Goal: Task Accomplishment & Management: Use online tool/utility

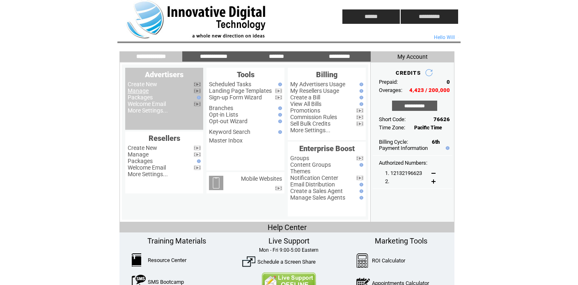
click at [135, 92] on link "Manage" at bounding box center [138, 90] width 21 height 7
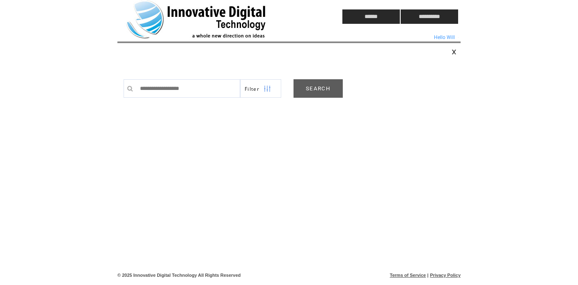
click at [326, 90] on link "SEARCH" at bounding box center [318, 88] width 49 height 18
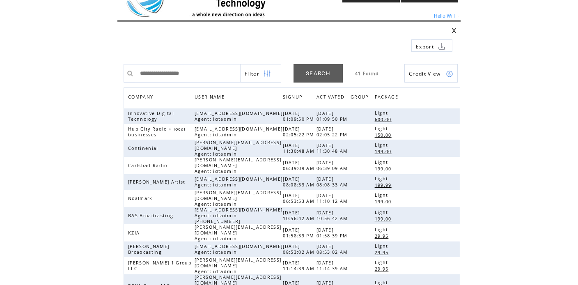
scroll to position [24, 0]
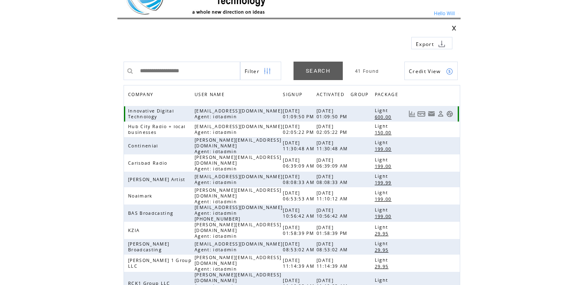
click at [448, 114] on link at bounding box center [449, 113] width 7 height 7
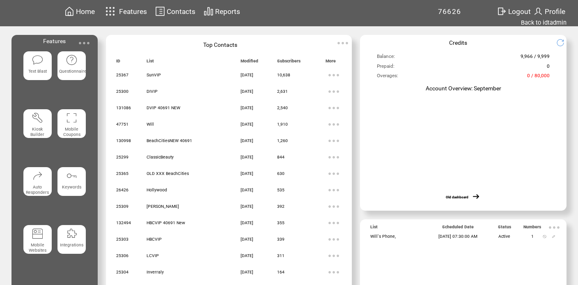
scroll to position [5, 0]
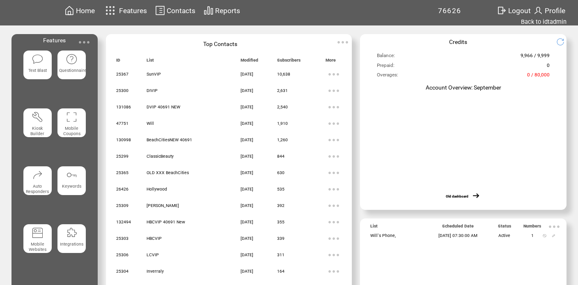
click at [37, 63] on img at bounding box center [37, 58] width 11 height 11
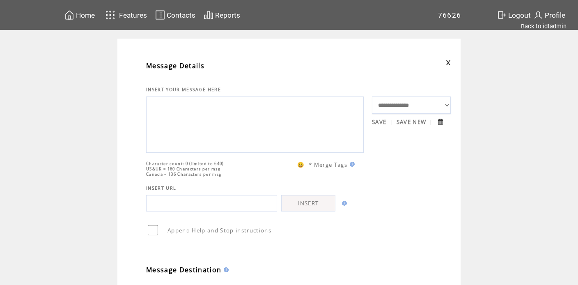
click at [204, 116] on textarea at bounding box center [255, 123] width 209 height 49
paste textarea "**********"
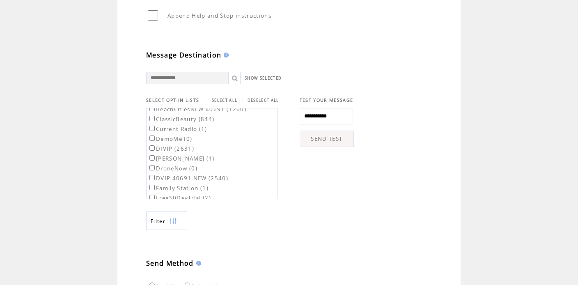
scroll to position [19, 0]
type textarea "**********"
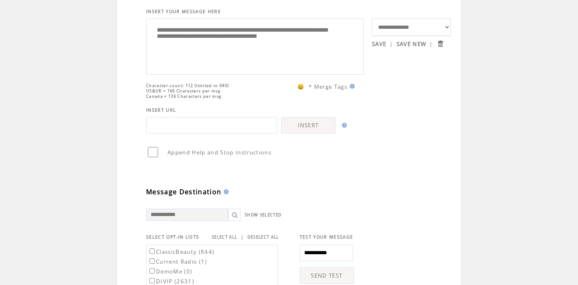
scroll to position [62, 0]
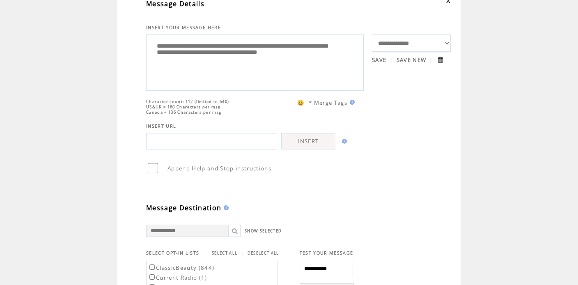
click at [299, 62] on textarea "**********" at bounding box center [255, 61] width 209 height 49
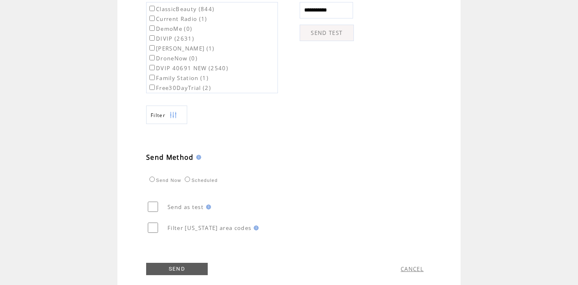
scroll to position [347, 0]
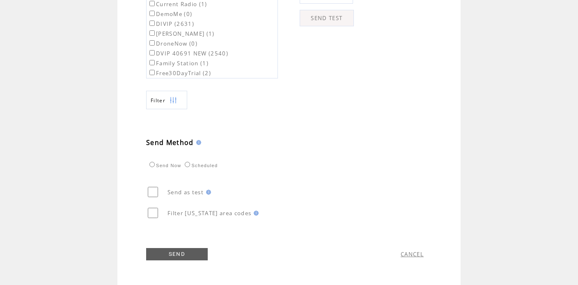
click at [194, 251] on link "SEND" at bounding box center [177, 254] width 62 height 12
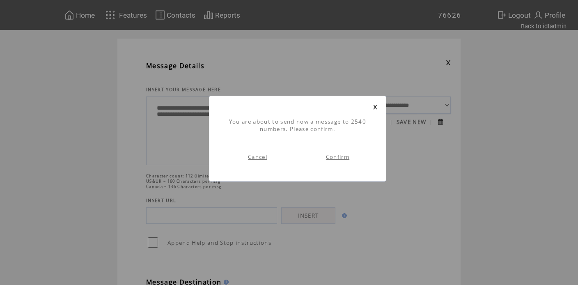
scroll to position [0, 0]
click at [260, 157] on link "Cancel" at bounding box center [257, 156] width 19 height 7
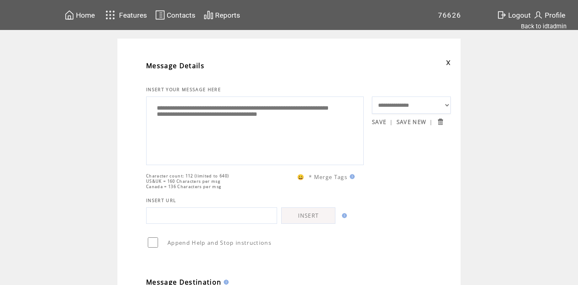
click at [348, 135] on textarea "**********" at bounding box center [255, 130] width 209 height 62
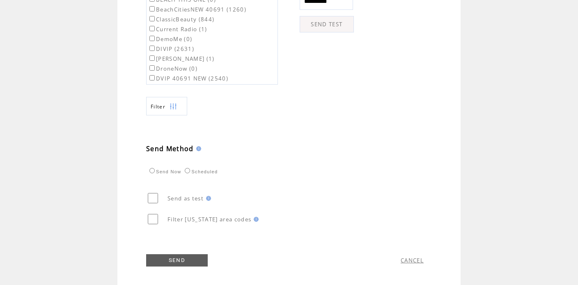
scroll to position [347, 0]
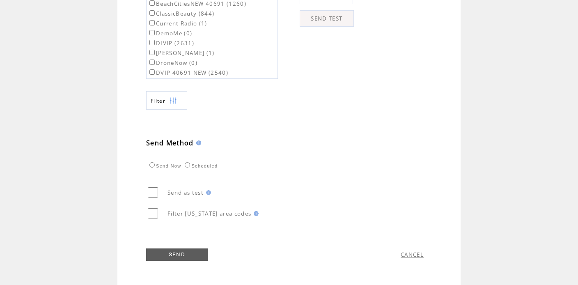
click at [184, 248] on link "SEND" at bounding box center [177, 254] width 62 height 12
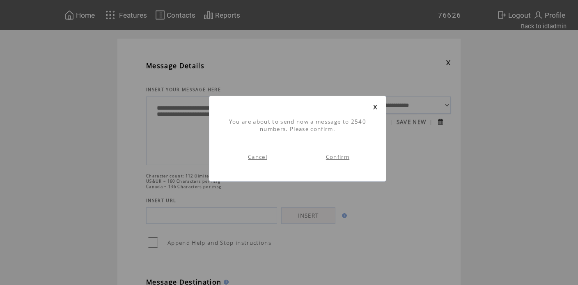
scroll to position [0, 0]
click at [338, 157] on link "Confirm" at bounding box center [337, 156] width 23 height 7
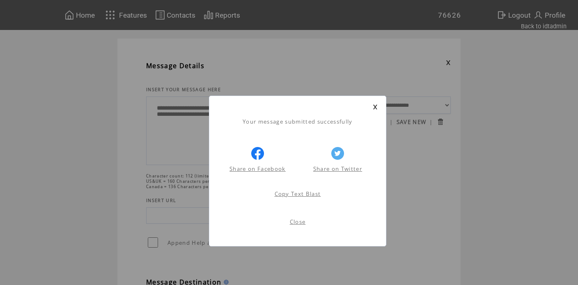
scroll to position [0, 0]
click at [298, 224] on link "Close" at bounding box center [298, 221] width 16 height 7
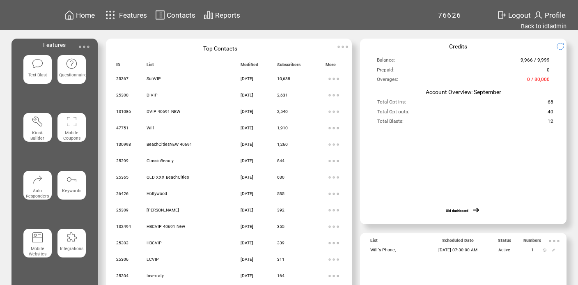
click at [40, 69] on img at bounding box center [37, 63] width 11 height 11
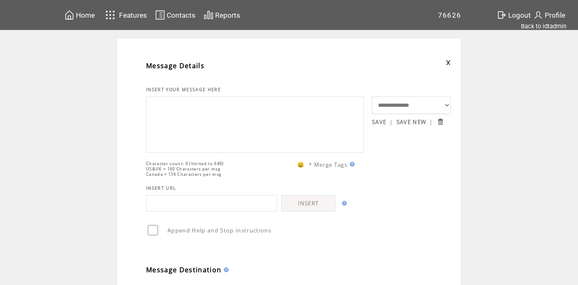
click at [217, 108] on textarea at bounding box center [255, 123] width 209 height 49
paste textarea "**********"
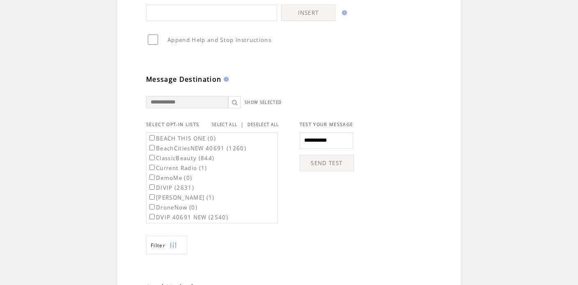
scroll to position [193, 0]
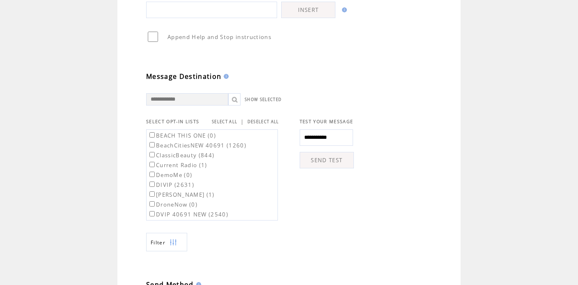
type textarea "**********"
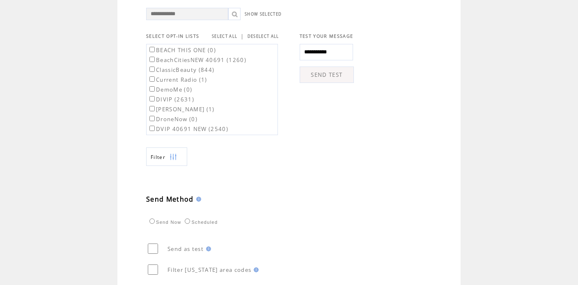
scroll to position [347, 0]
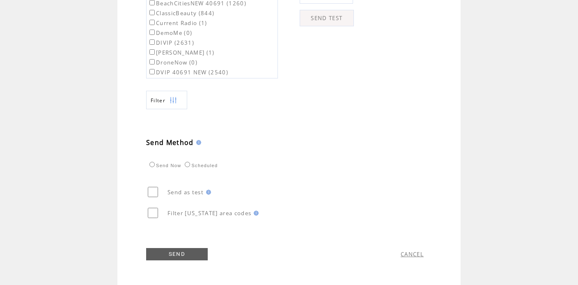
click at [193, 252] on link "SEND" at bounding box center [177, 254] width 62 height 12
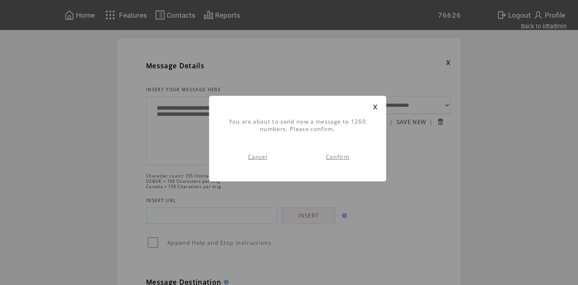
scroll to position [0, 0]
click at [342, 156] on link "Confirm" at bounding box center [337, 156] width 23 height 7
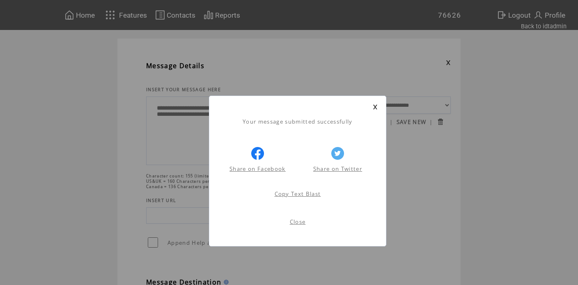
scroll to position [0, 0]
click at [296, 221] on link "Close" at bounding box center [298, 221] width 16 height 7
